Goal: Navigation & Orientation: Go to known website

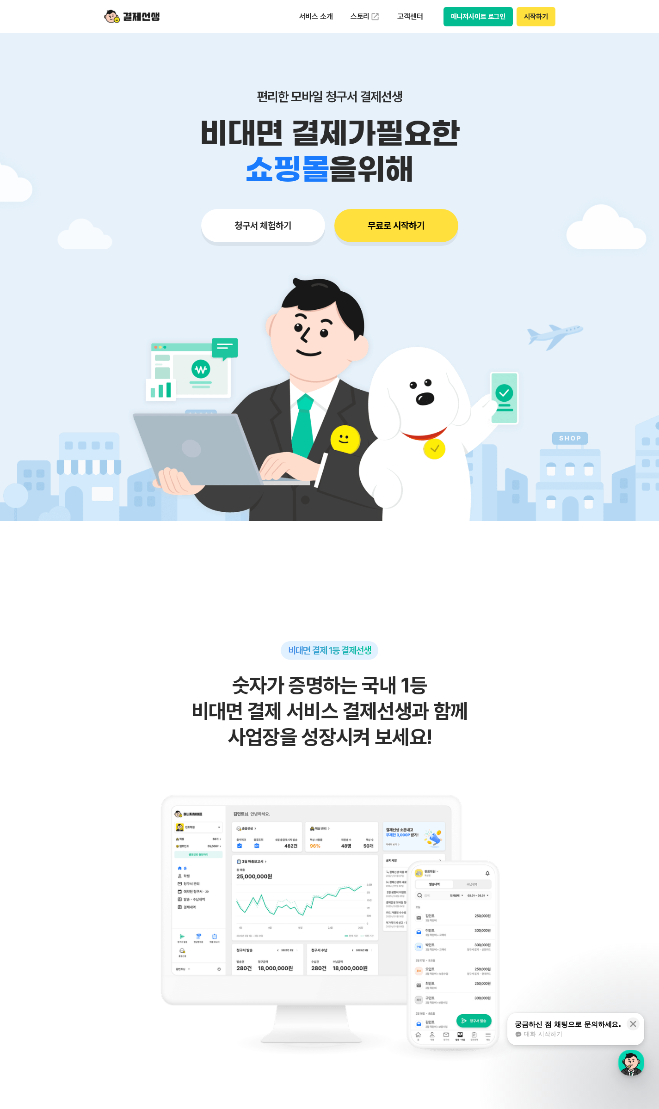
click at [471, 23] on button "매니저사이트 로그인" at bounding box center [478, 16] width 70 height 19
click at [475, 13] on button "매니저사이트 로그인" at bounding box center [478, 16] width 70 height 19
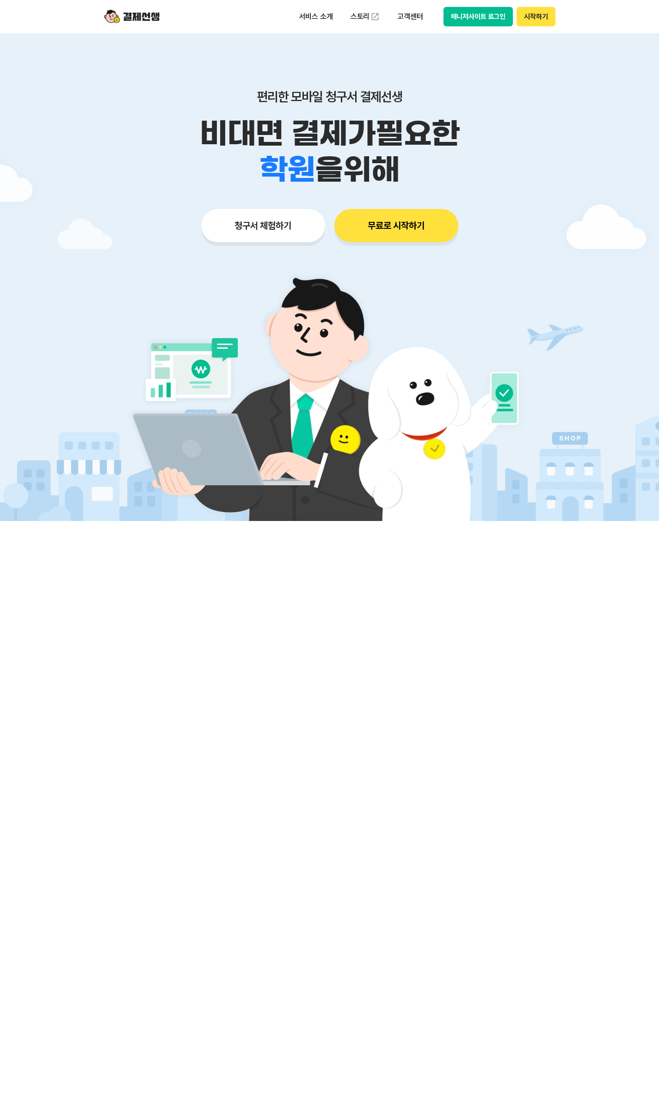
click at [439, 24] on div "서비스 소개 스토리 고객센터 매니저사이트 로그인 시작하기" at bounding box center [424, 16] width 263 height 19
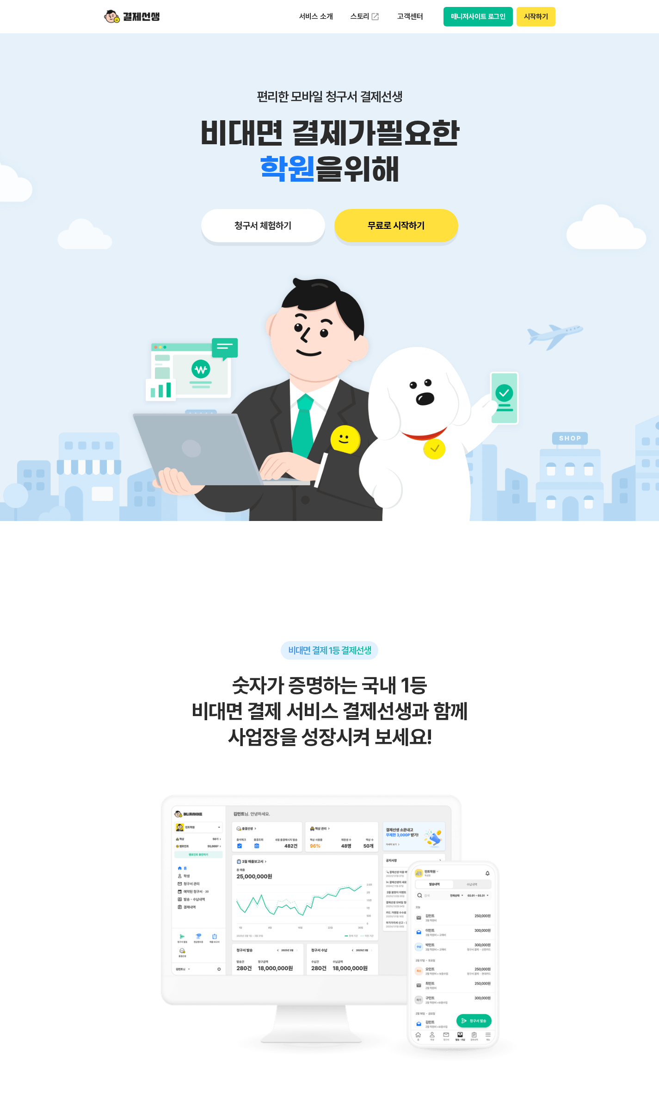
click at [473, 21] on button "매니저사이트 로그인" at bounding box center [478, 16] width 70 height 19
